Goal: Navigation & Orientation: Find specific page/section

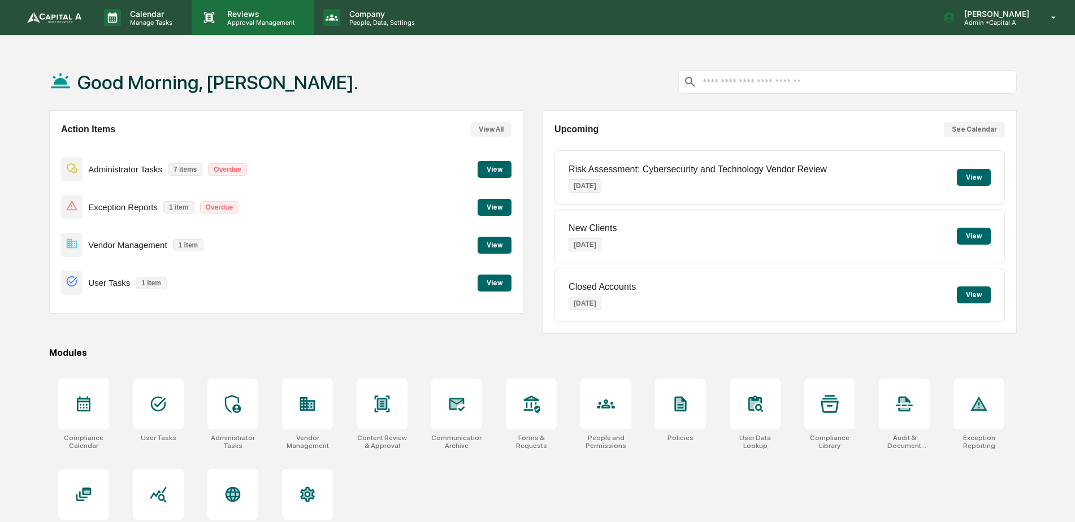
click at [222, 20] on p "Approval Management" at bounding box center [259, 23] width 82 height 8
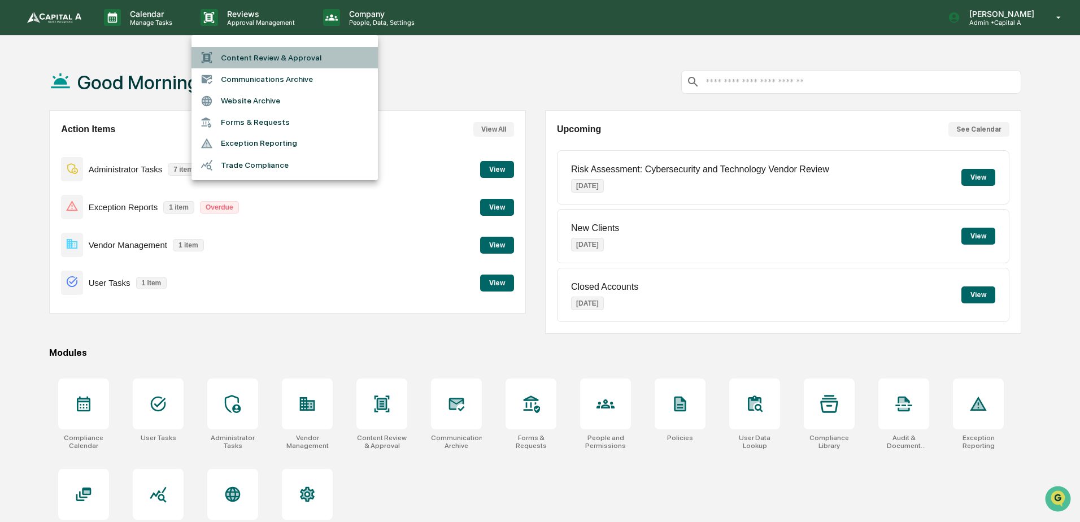
click at [237, 55] on li "Content Review & Approval" at bounding box center [285, 57] width 186 height 21
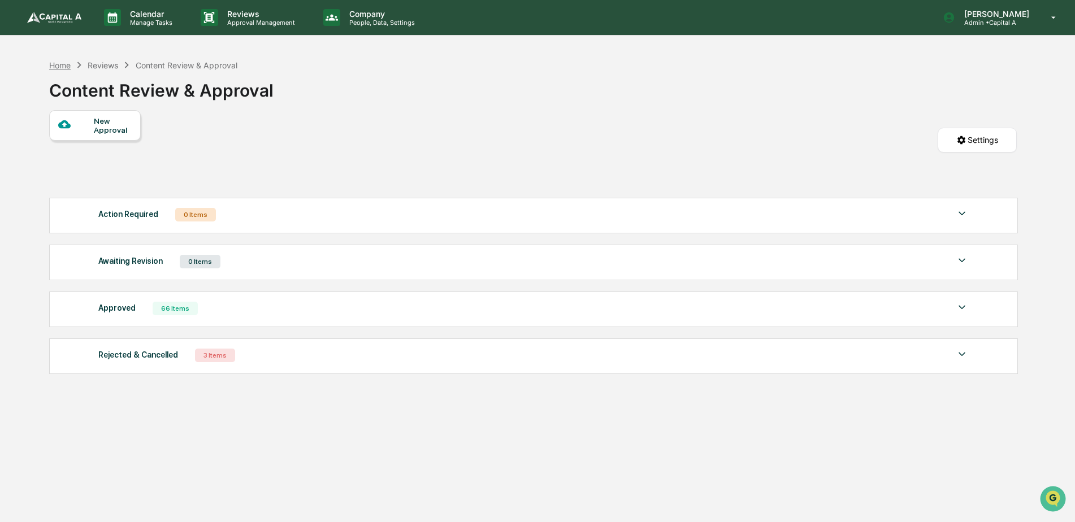
click at [58, 64] on div "Home" at bounding box center [59, 65] width 21 height 10
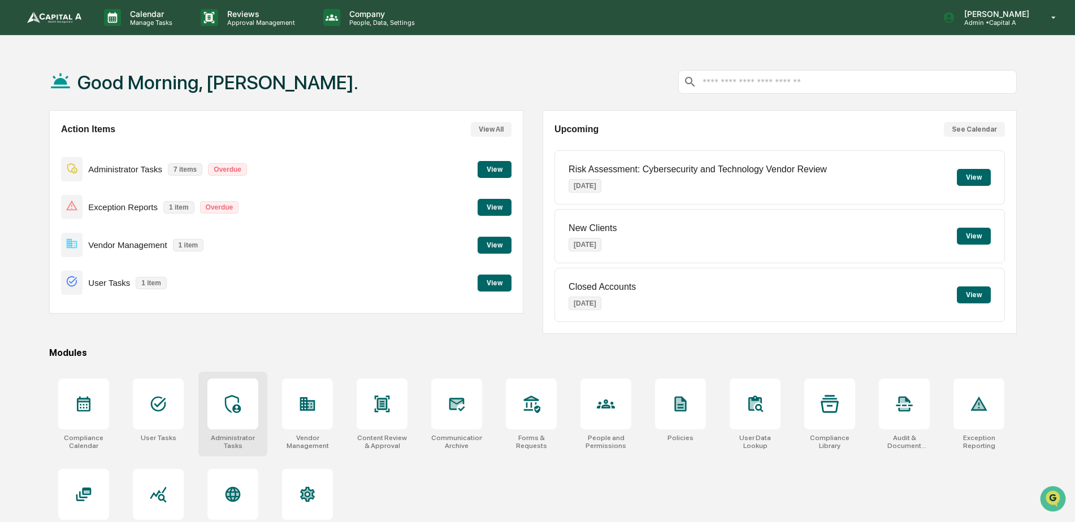
click at [218, 410] on div at bounding box center [232, 404] width 51 height 51
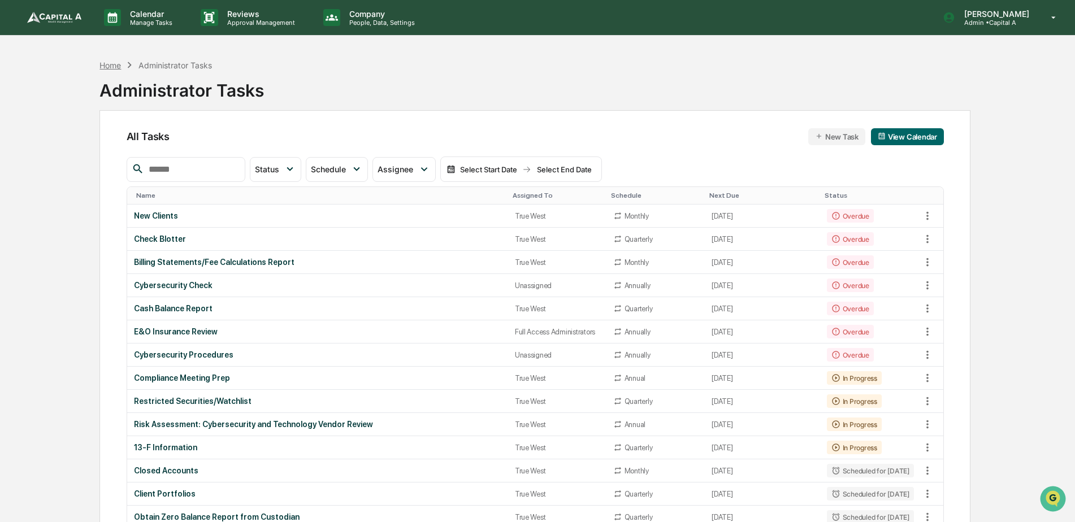
click at [121, 63] on div "Home" at bounding box center [109, 65] width 21 height 10
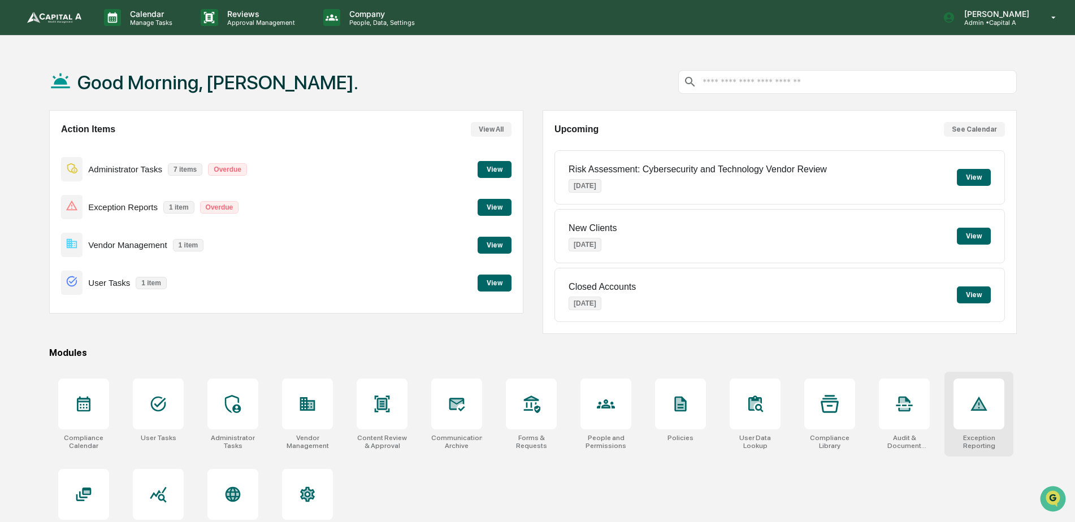
click at [994, 406] on div at bounding box center [978, 404] width 51 height 51
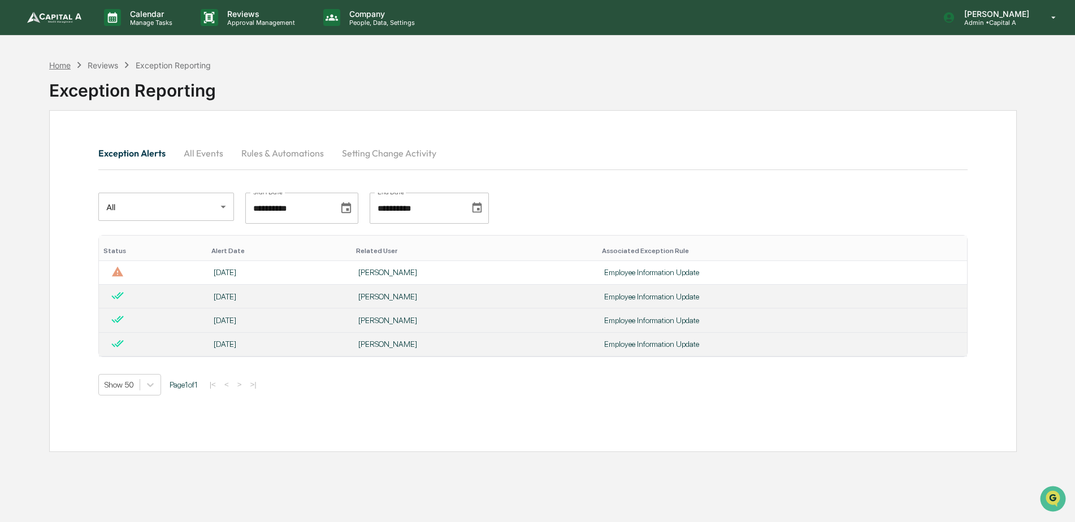
click at [63, 66] on div "Home" at bounding box center [59, 65] width 21 height 10
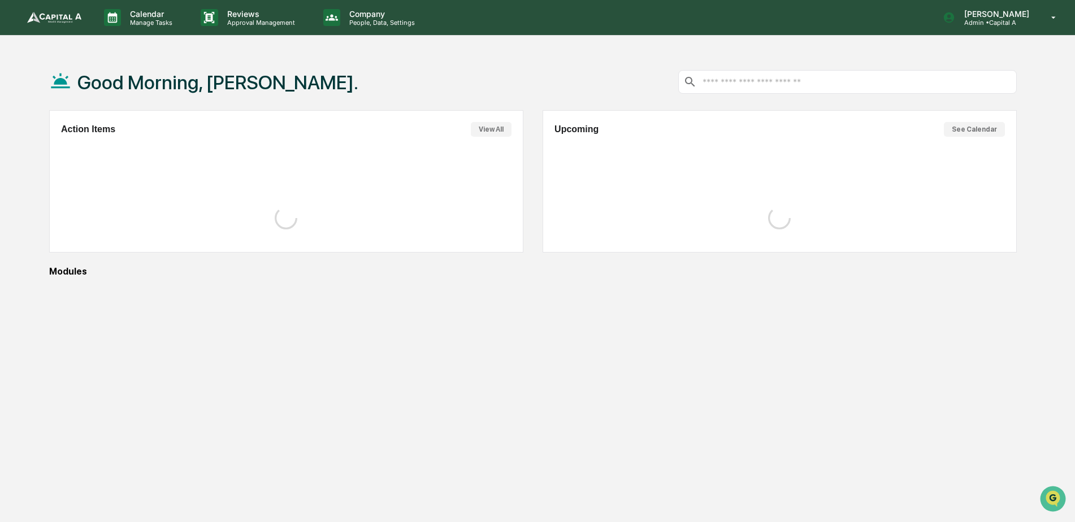
click at [159, 266] on div "Modules" at bounding box center [532, 271] width 967 height 11
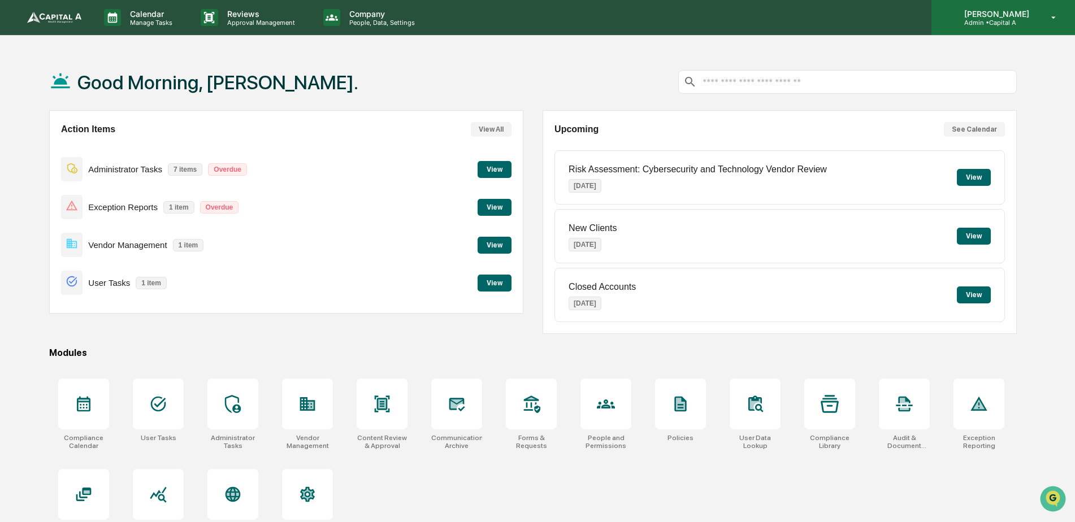
click at [1006, 20] on p "Admin • Capital A" at bounding box center [995, 23] width 80 height 8
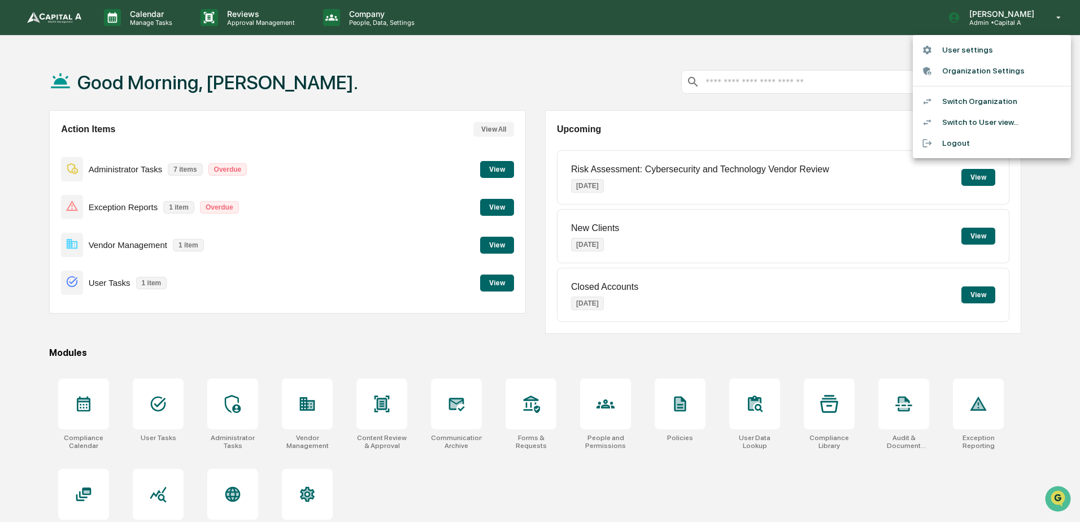
click at [980, 98] on li "Switch Organization" at bounding box center [992, 101] width 158 height 21
